Goal: Task Accomplishment & Management: Manage account settings

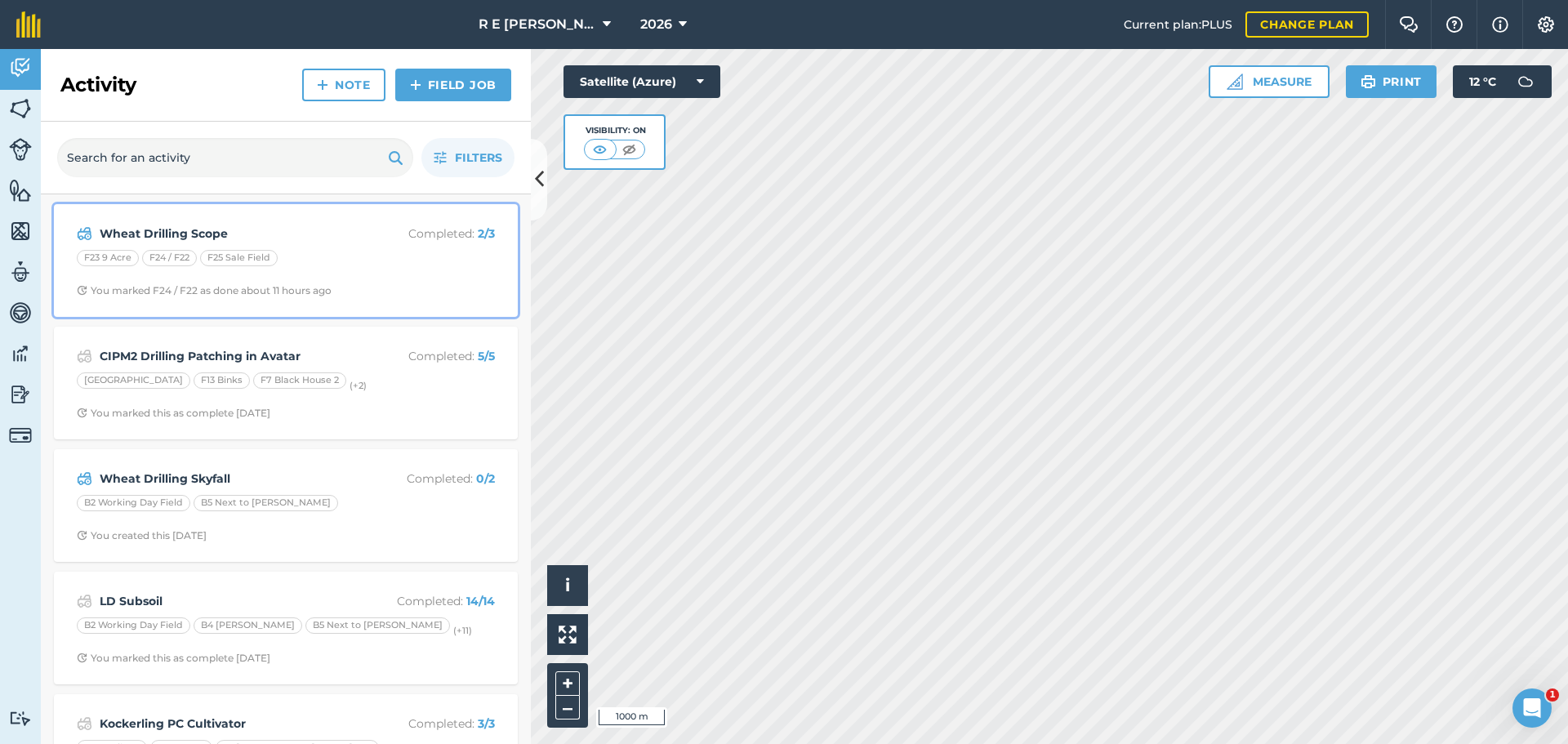
click at [380, 269] on div "F23 9 Acre F24 / F22 F25 Sale Field" at bounding box center [286, 261] width 418 height 21
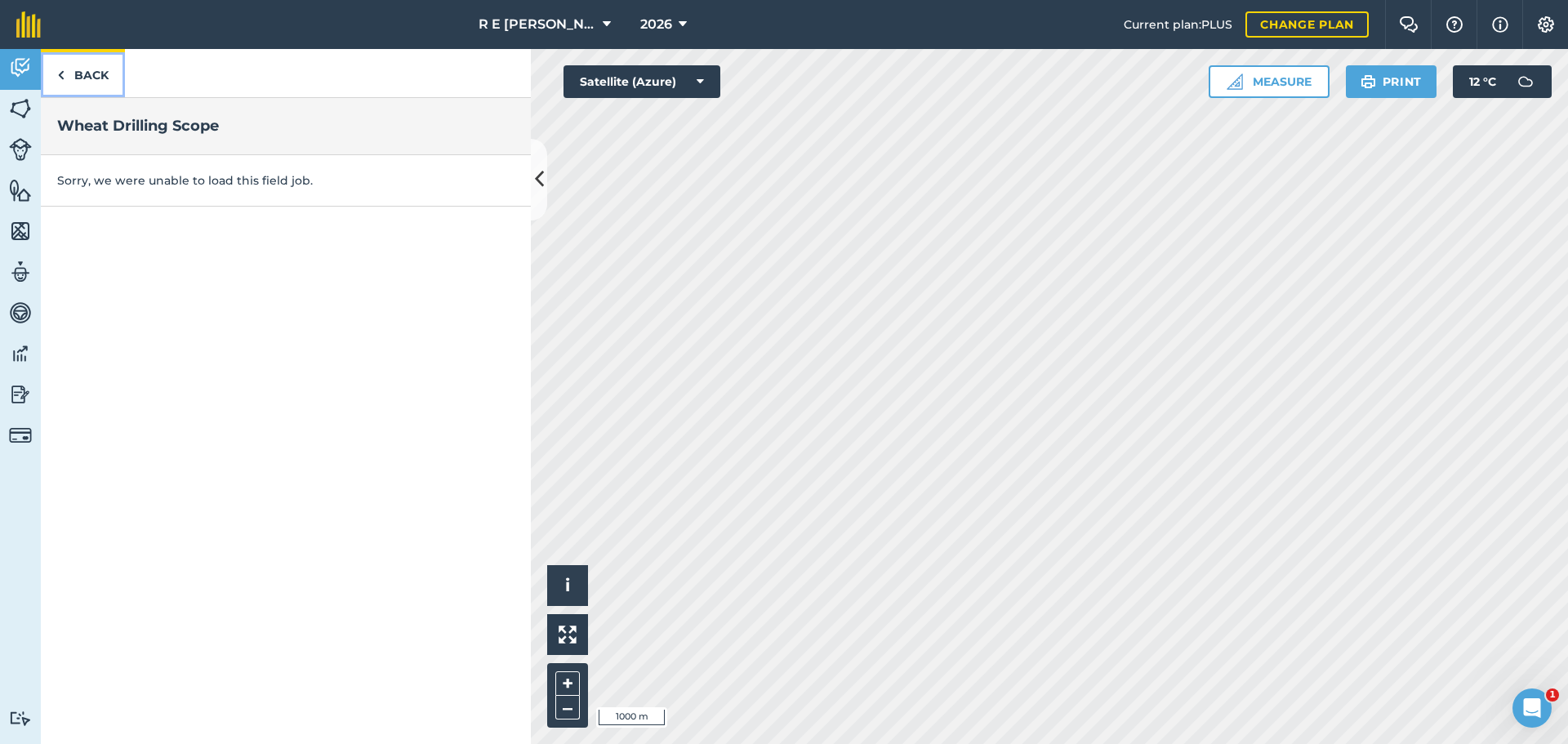
click at [91, 67] on link "Back" at bounding box center [83, 73] width 84 height 48
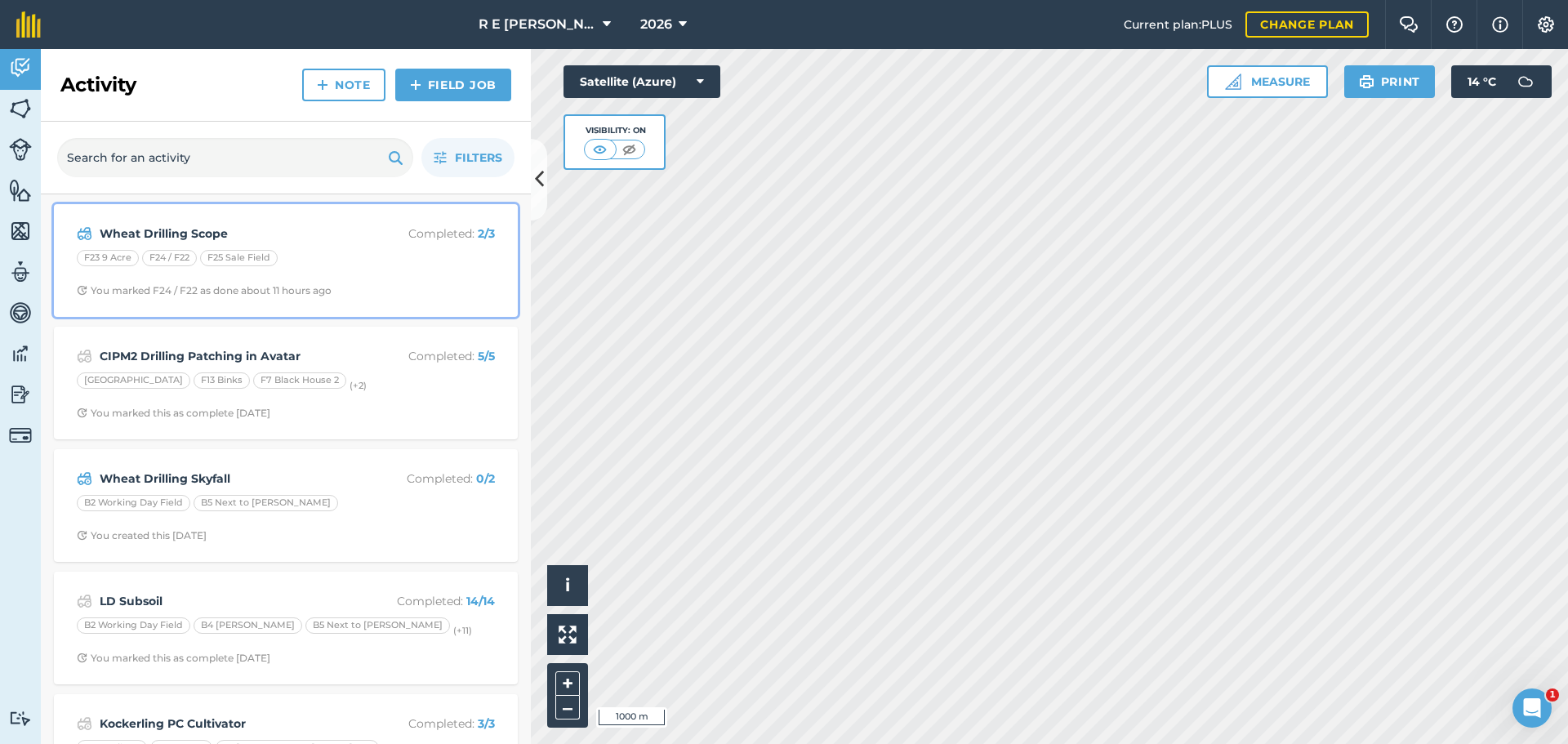
click at [297, 262] on div "F23 9 Acre F24 / F22 F25 Sale Field" at bounding box center [286, 261] width 418 height 21
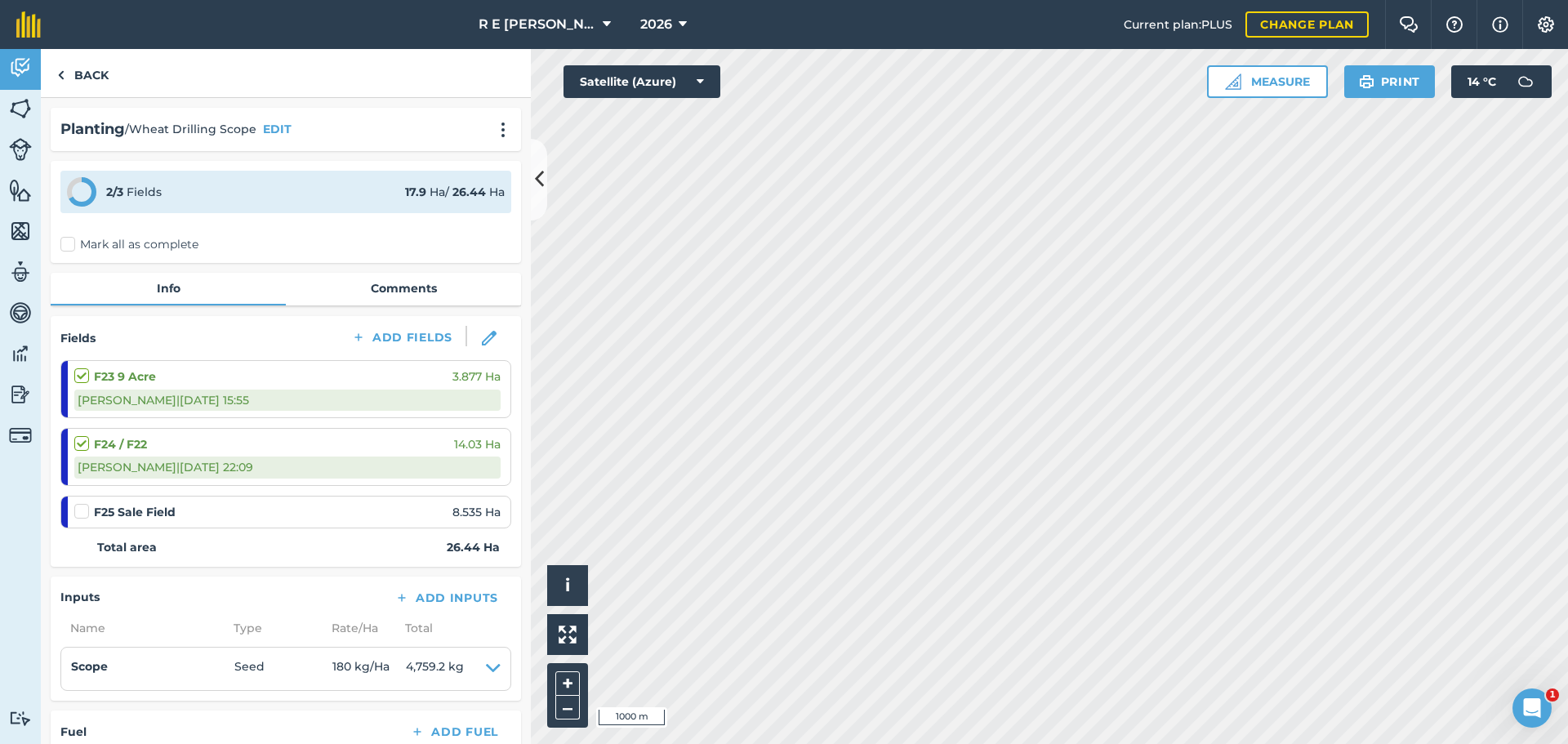
click at [79, 503] on label at bounding box center [84, 503] width 20 height 0
click at [79, 510] on input "checkbox" at bounding box center [80, 508] width 10 height 10
checkbox input "false"
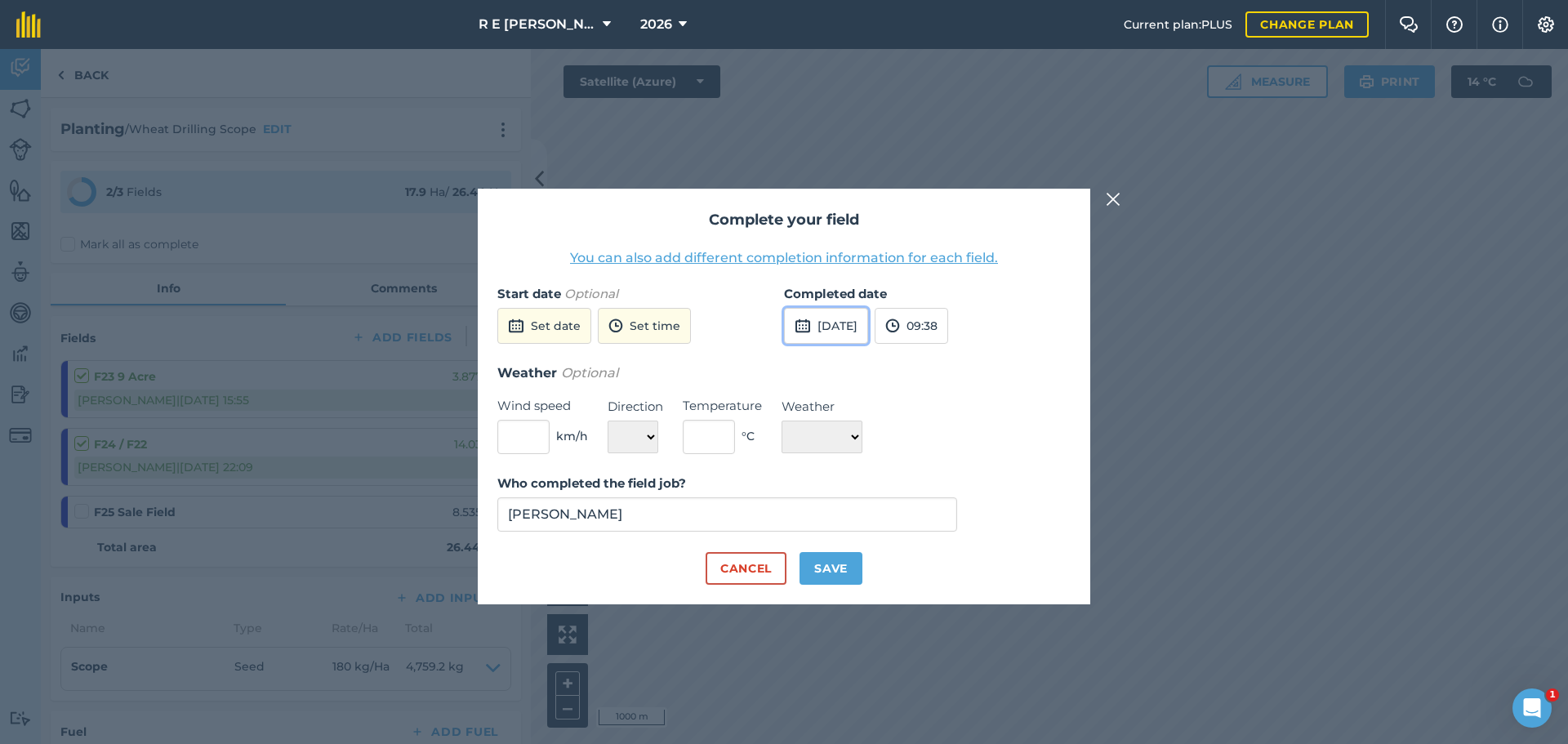
click at [822, 314] on button "[DATE]" at bounding box center [826, 326] width 84 height 36
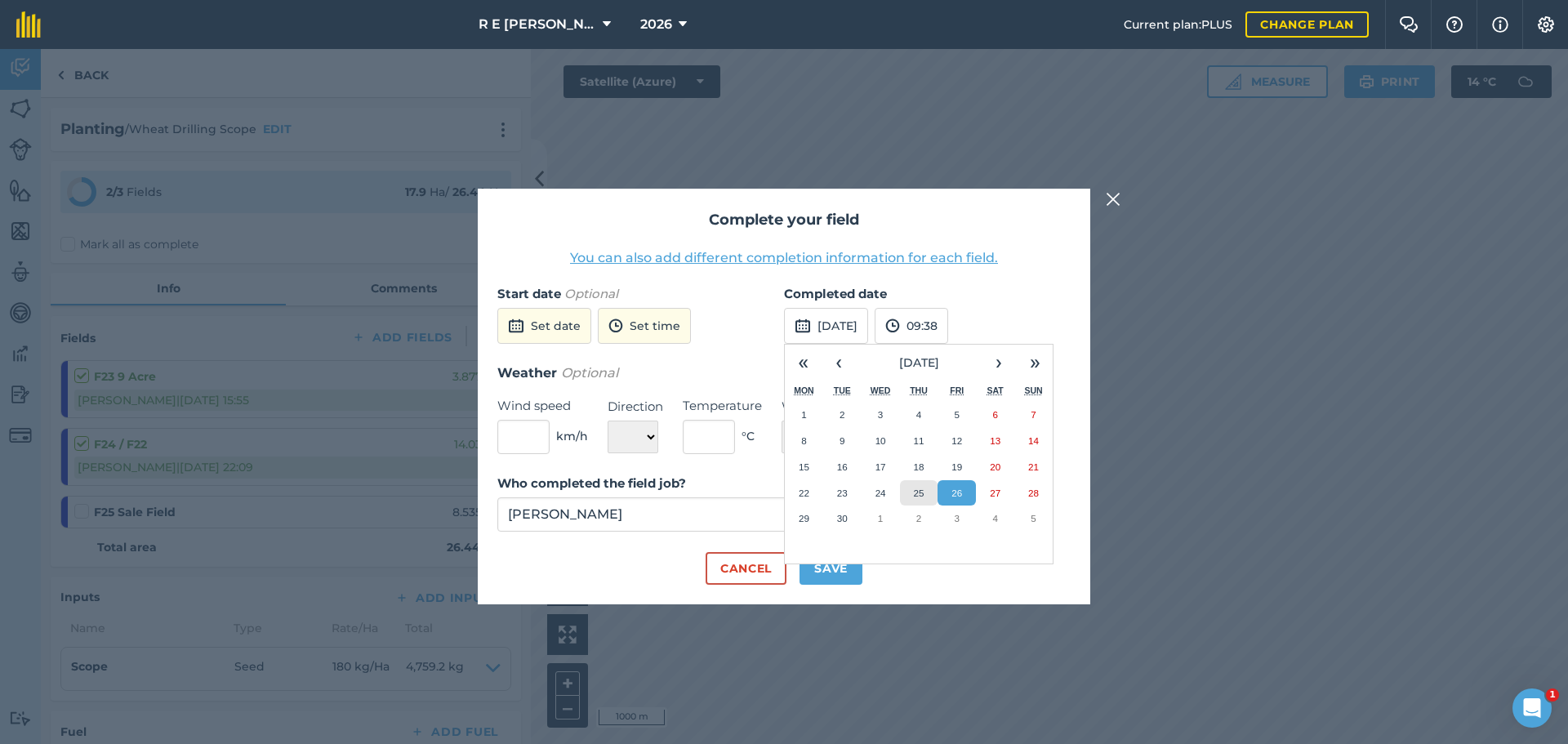
click at [920, 501] on button "25" at bounding box center [919, 493] width 39 height 27
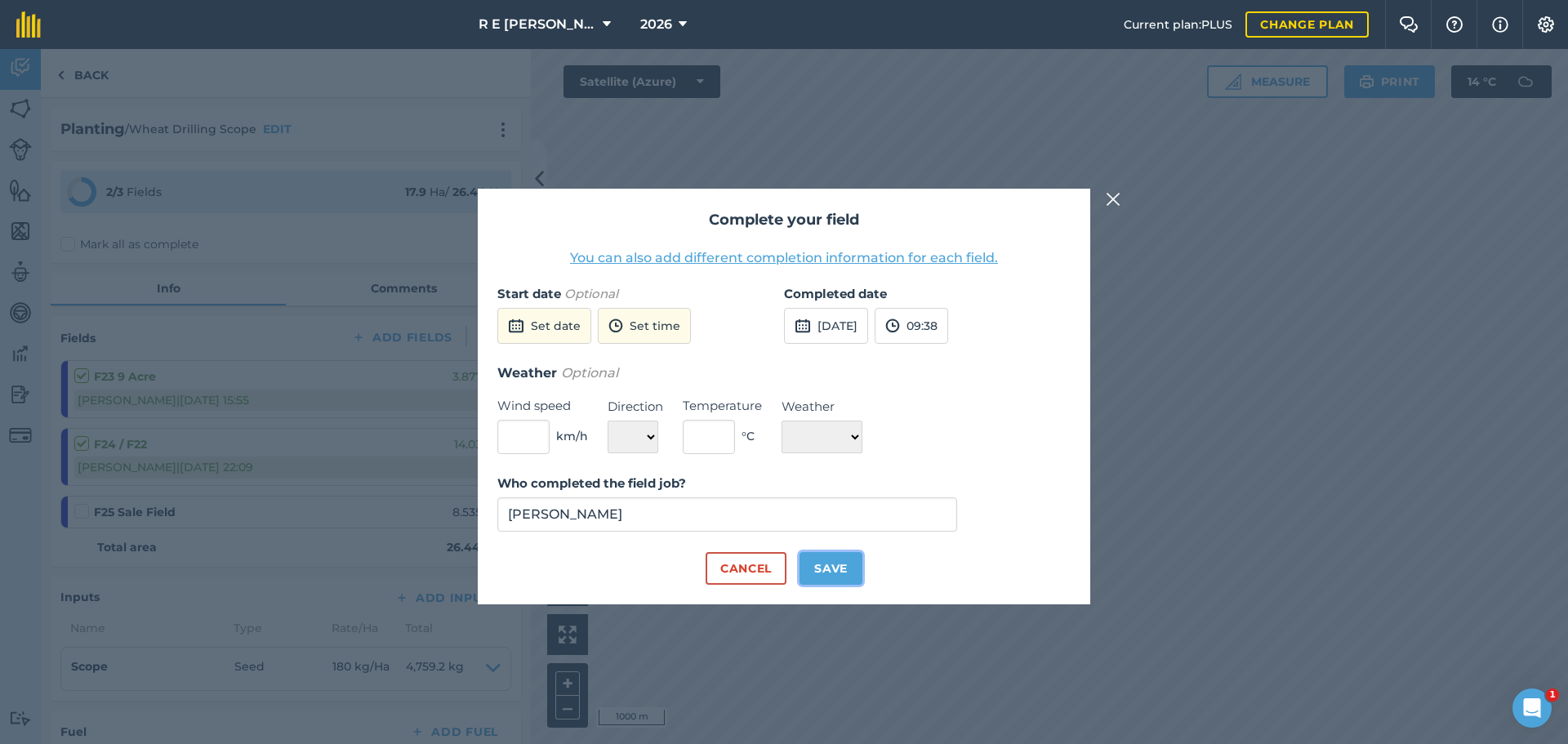
click at [841, 564] on button "Save" at bounding box center [830, 568] width 63 height 33
checkbox input "true"
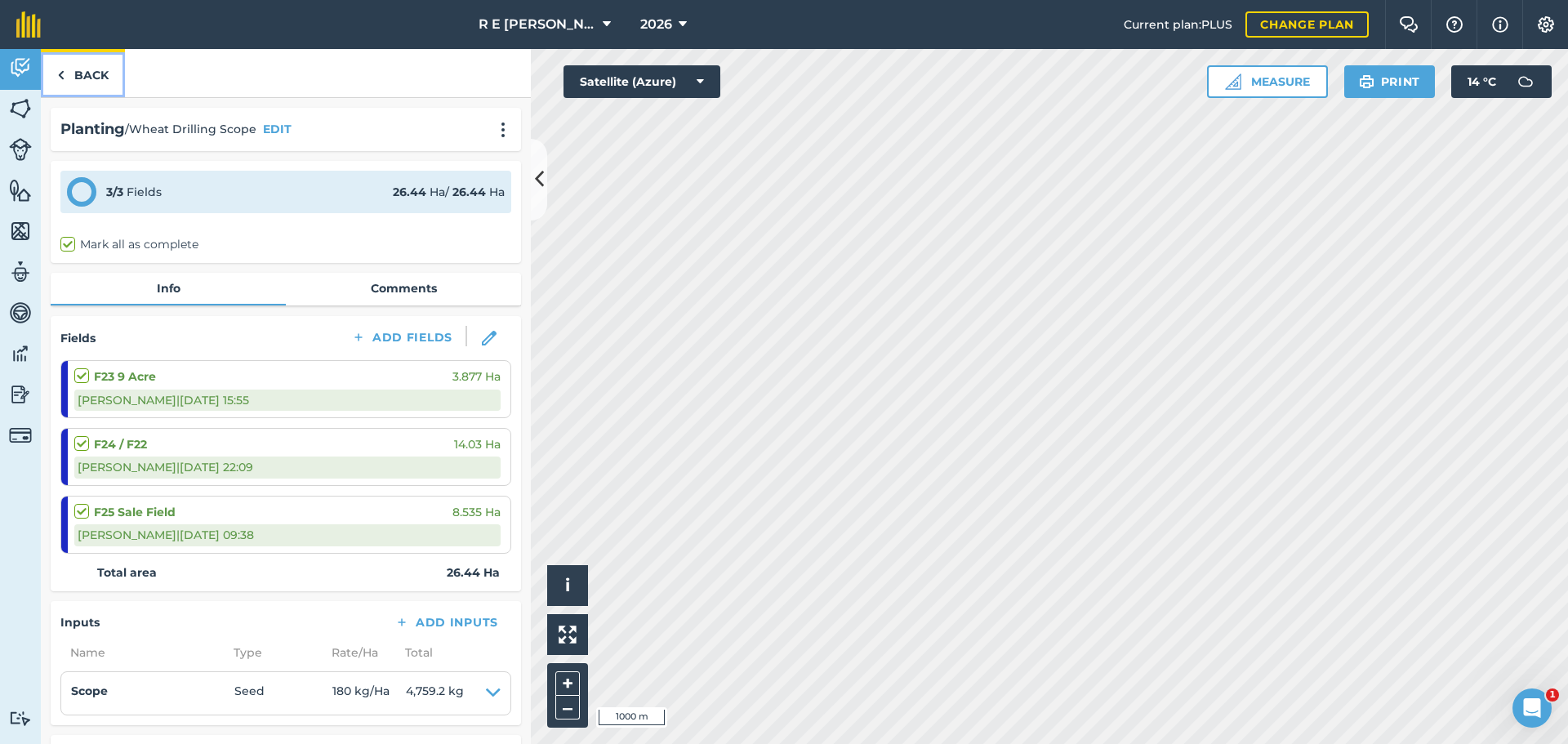
click at [100, 85] on link "Back" at bounding box center [83, 73] width 84 height 48
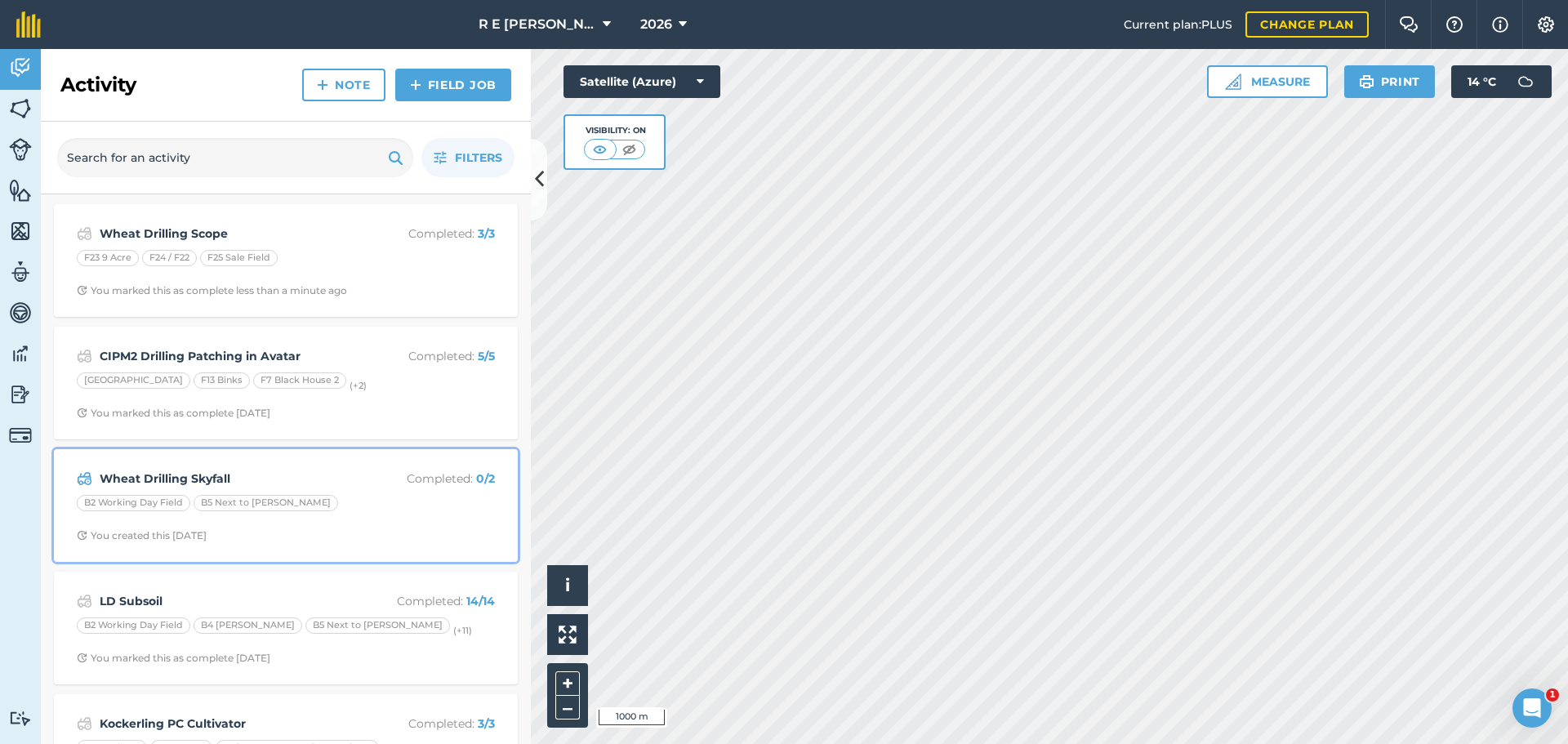
click at [350, 487] on strong "Wheat Drilling Skyfall" at bounding box center [229, 478] width 259 height 18
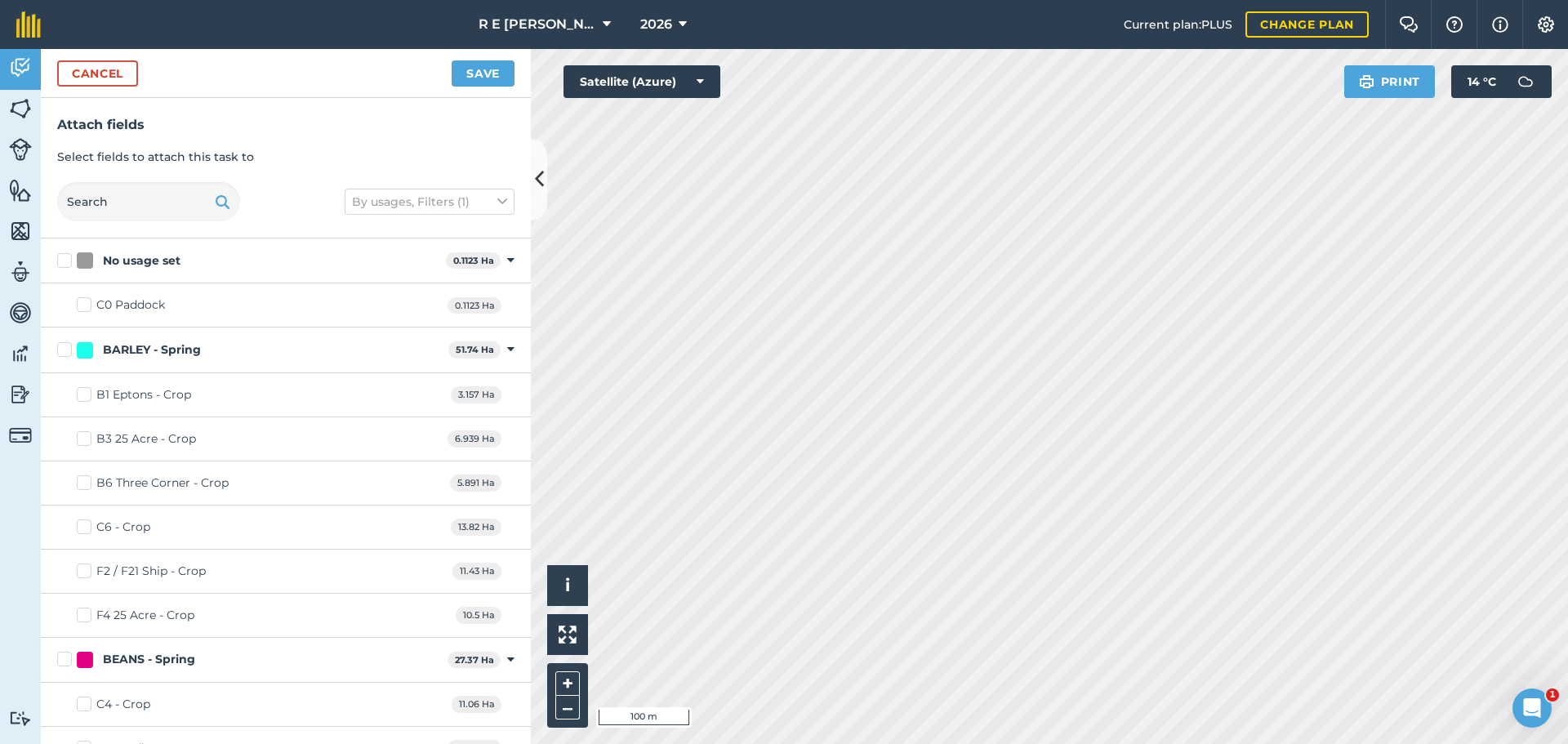
checkbox input "true"
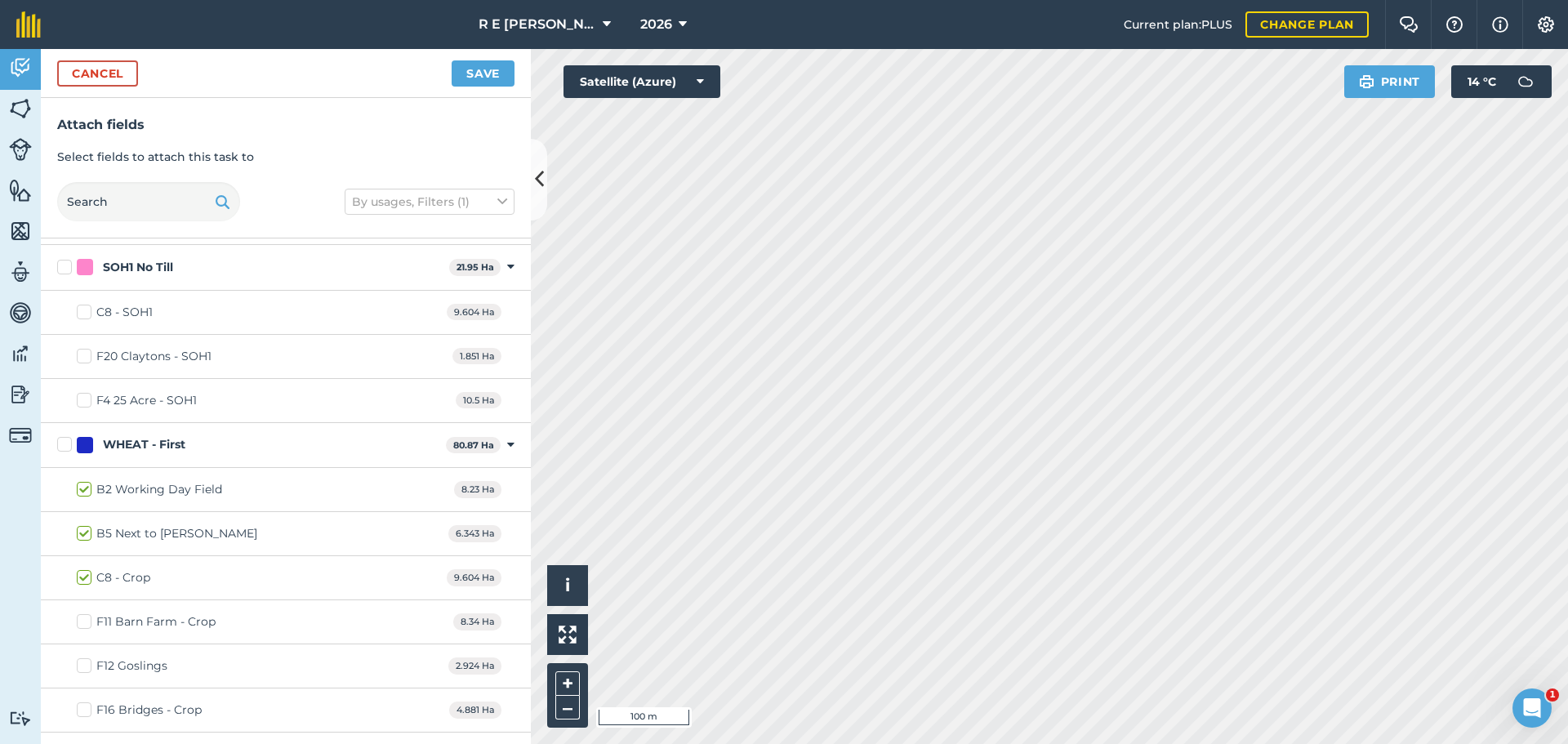
scroll to position [2778, 0]
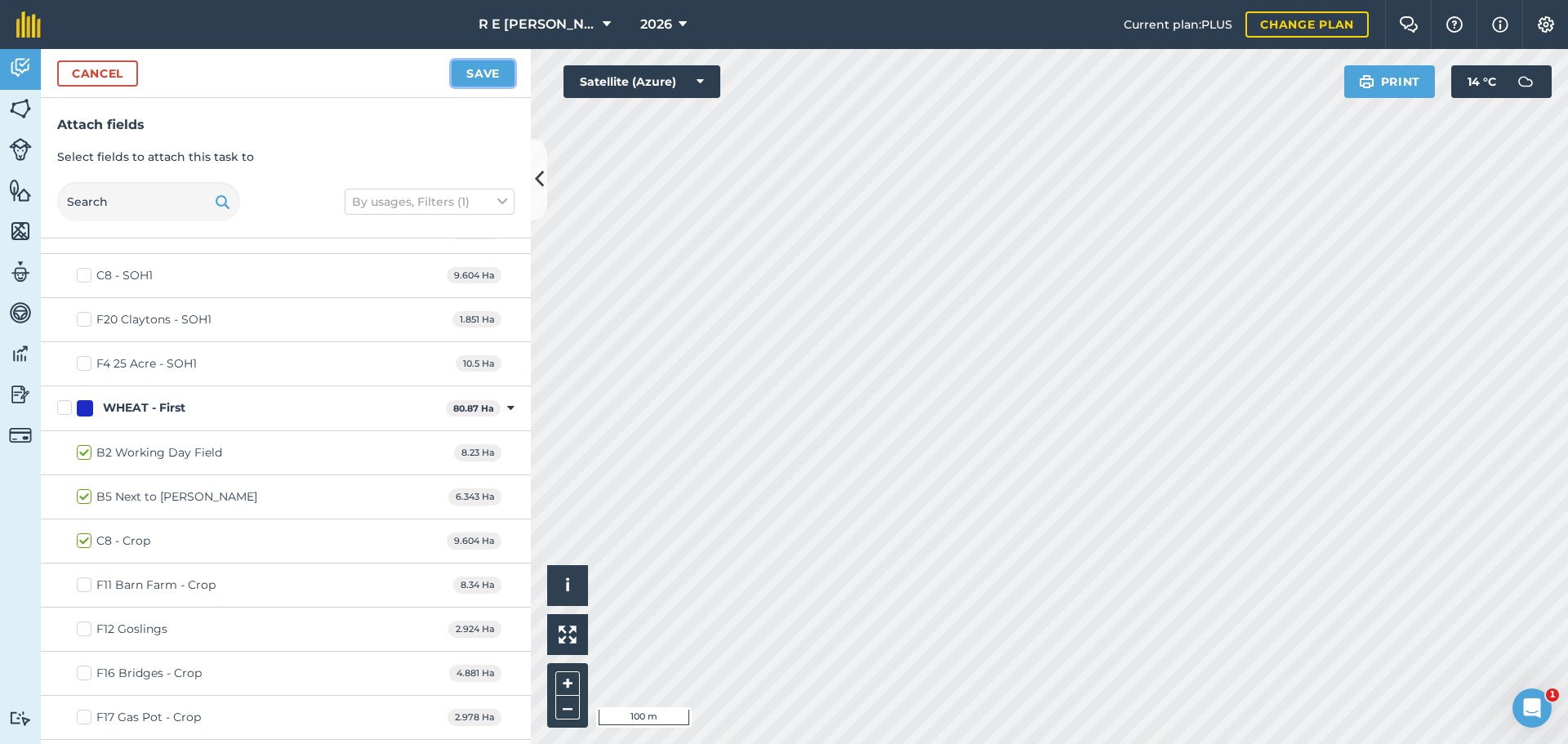
click at [470, 73] on button "Save" at bounding box center [482, 74] width 63 height 27
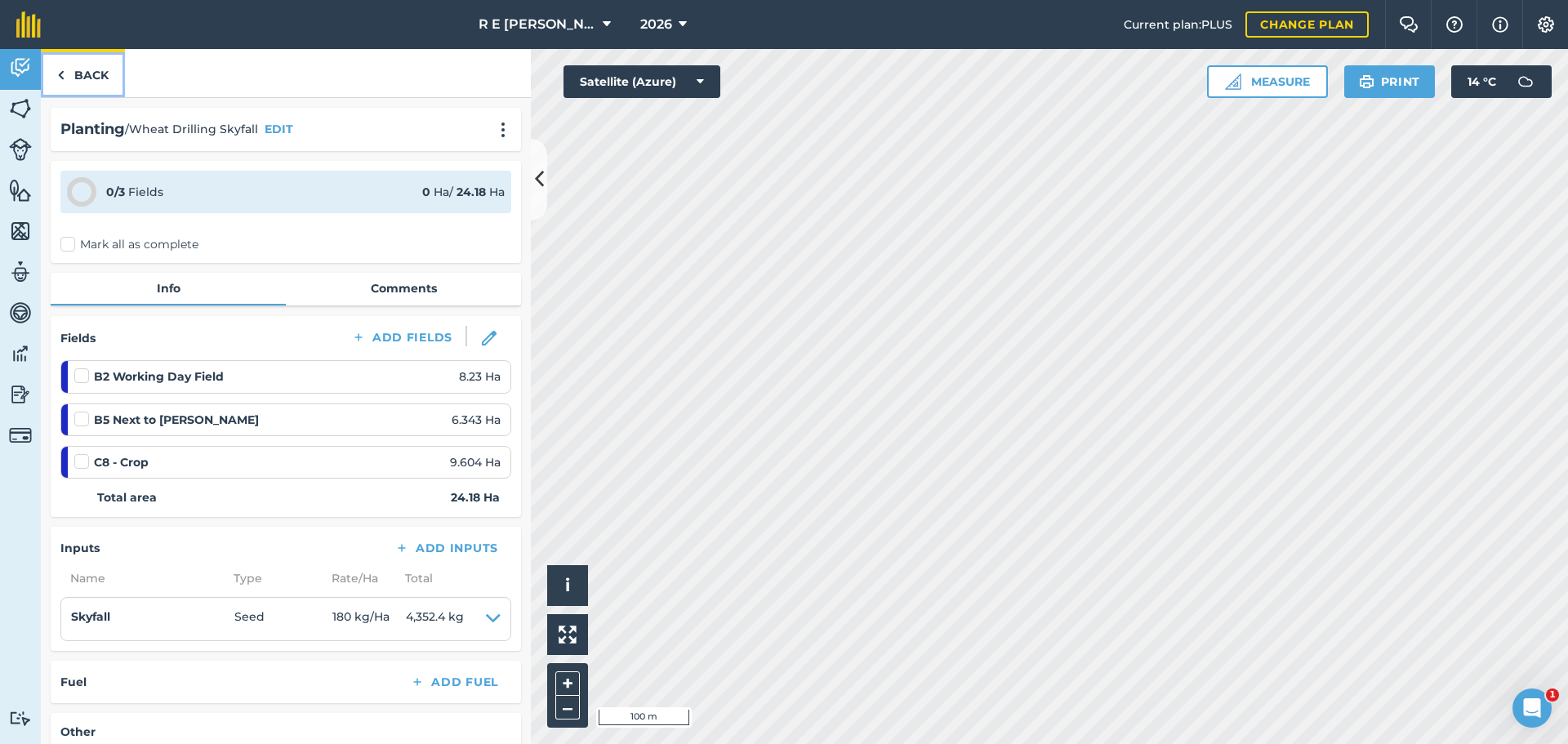
click at [92, 87] on link "Back" at bounding box center [83, 73] width 84 height 48
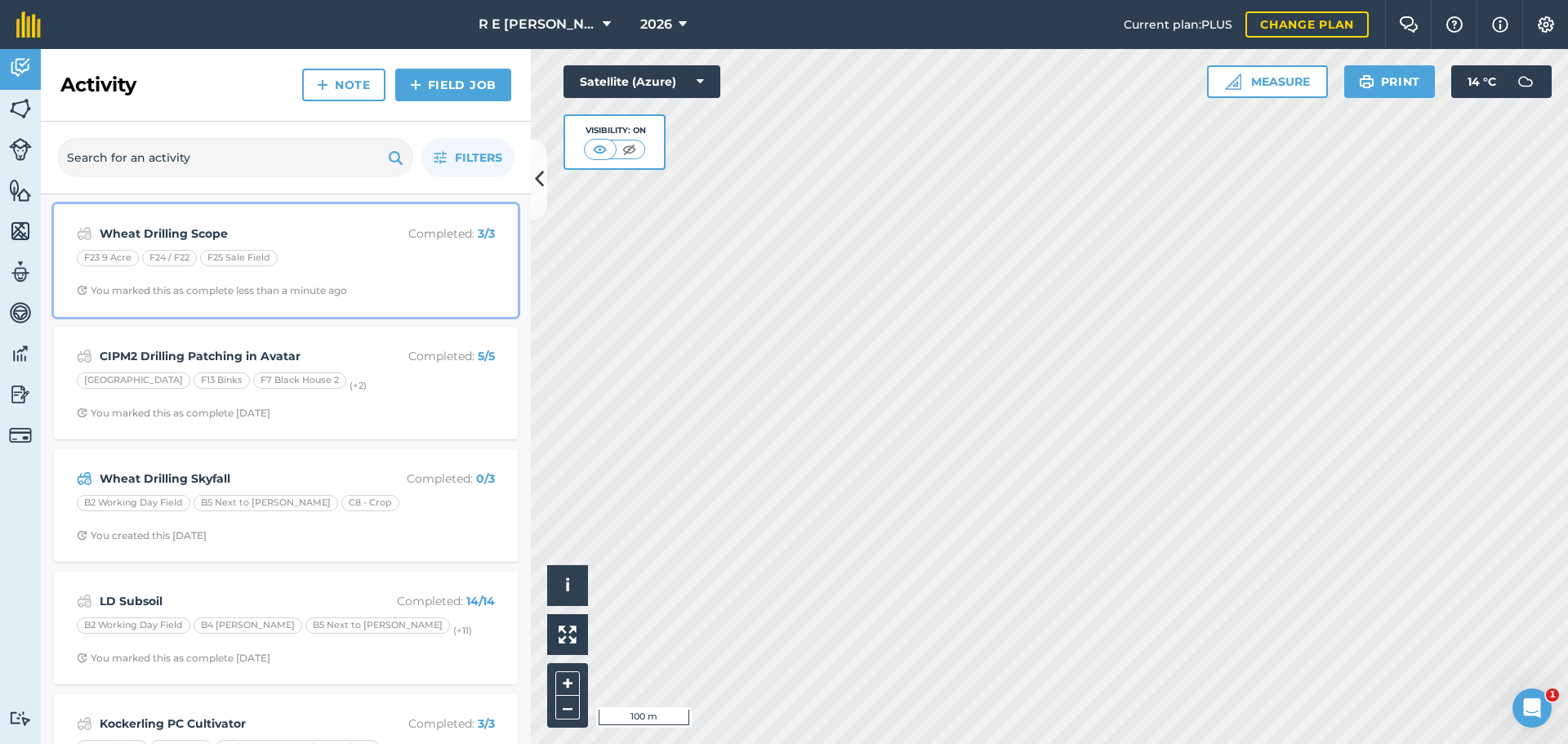
click at [400, 269] on div "F23 9 Acre F24 / F22 F25 Sale Field" at bounding box center [286, 261] width 418 height 21
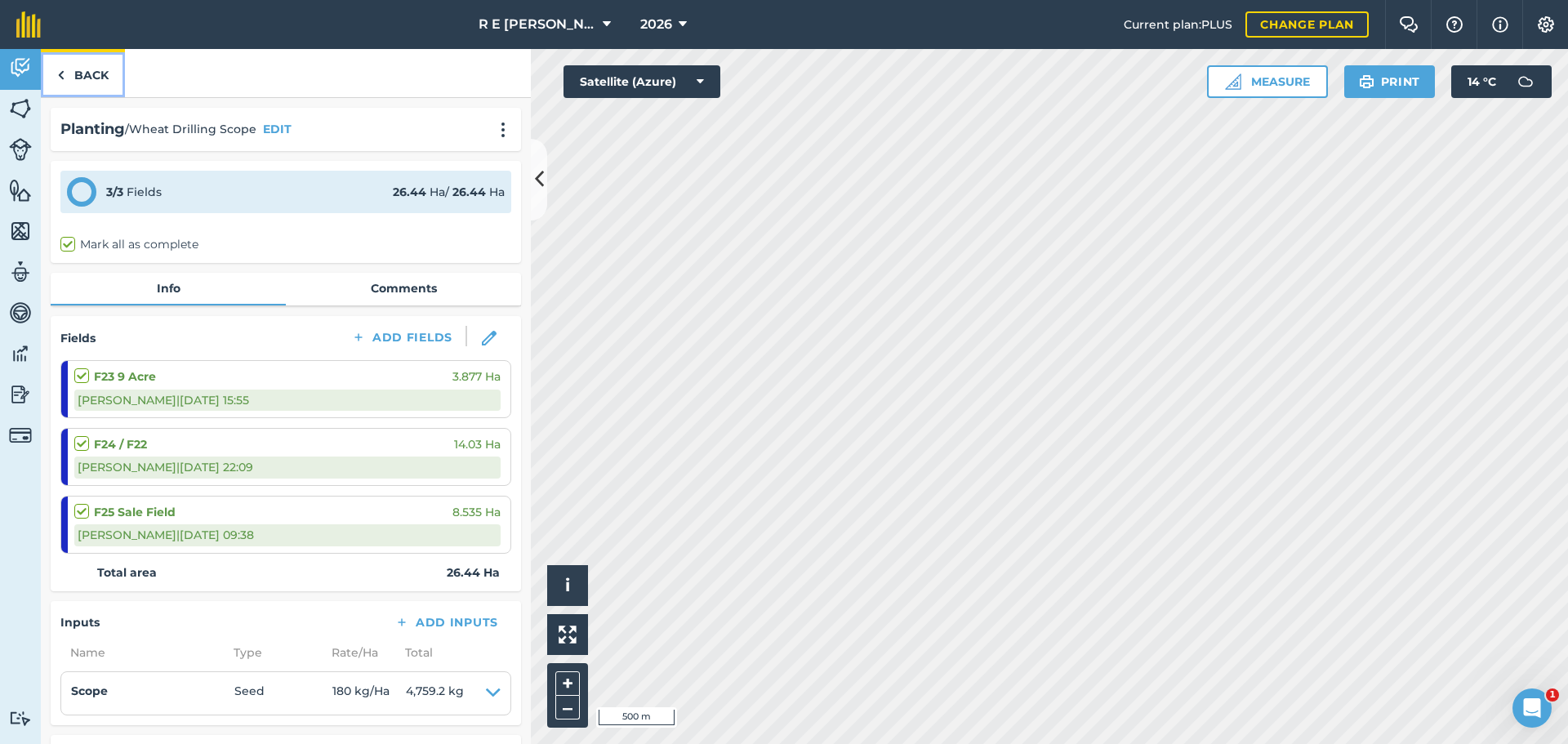
click at [97, 81] on link "Back" at bounding box center [83, 73] width 84 height 48
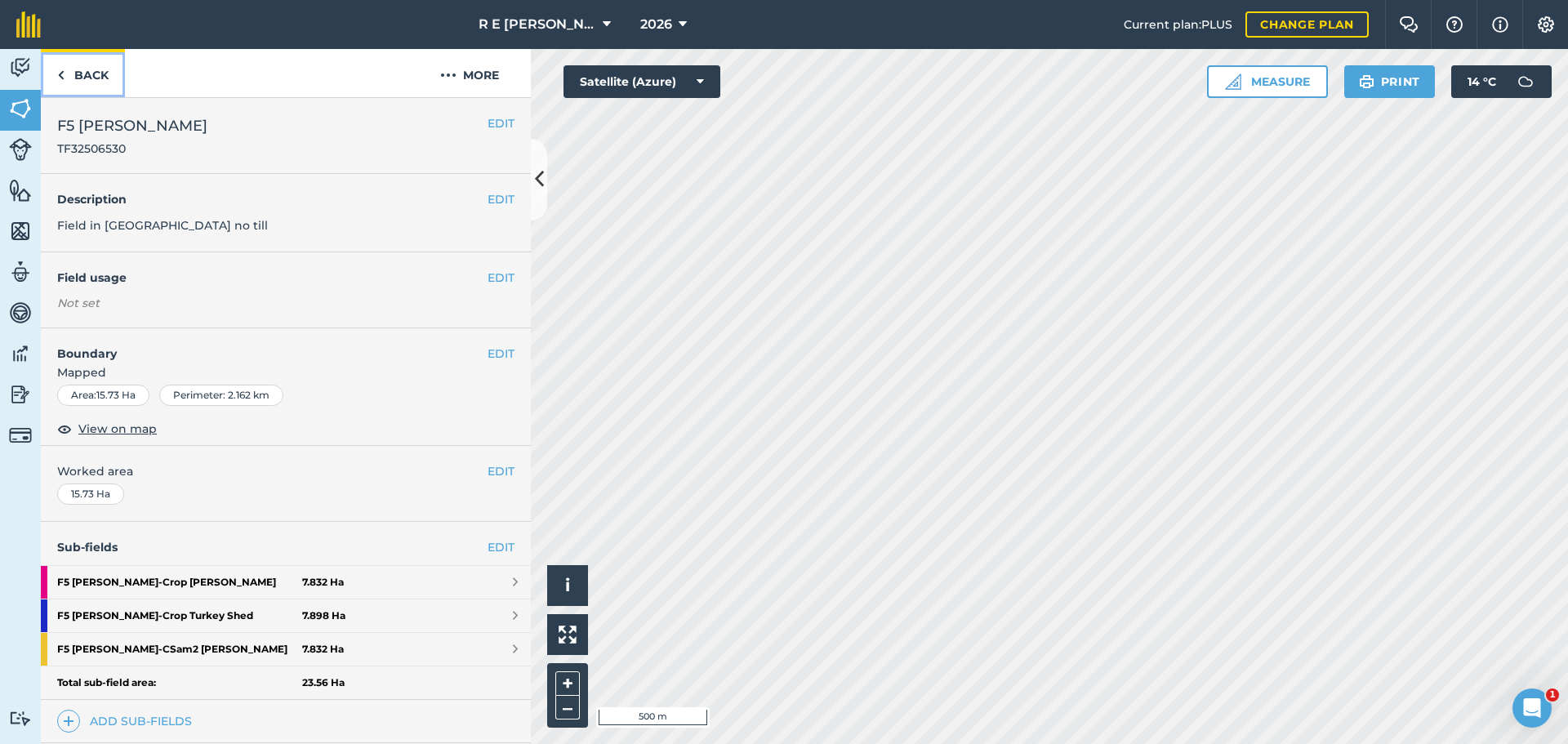
click at [81, 83] on link "Back" at bounding box center [83, 73] width 84 height 48
click at [1236, 743] on html "R E [PERSON_NAME] 2026 Current plan : PLUS Change plan Farm Chat Help Info Sett…" at bounding box center [784, 372] width 1568 height 744
click at [74, 69] on link "Back" at bounding box center [83, 73] width 84 height 48
